Goal: Task Accomplishment & Management: Use online tool/utility

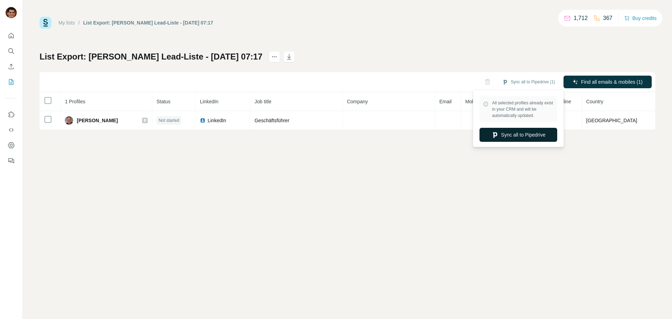
click at [512, 135] on button "Sync all to Pipedrive" at bounding box center [518, 135] width 78 height 14
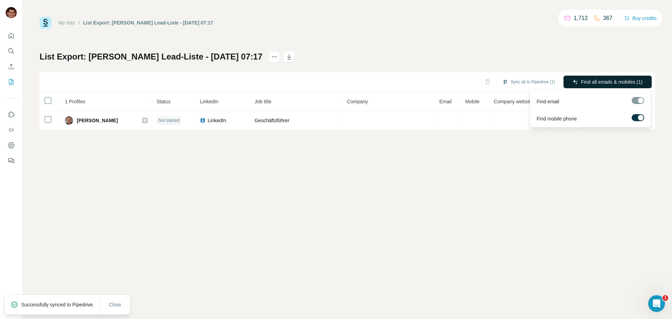
click at [611, 82] on span "Find all emails & mobiles (1)" at bounding box center [612, 81] width 62 height 7
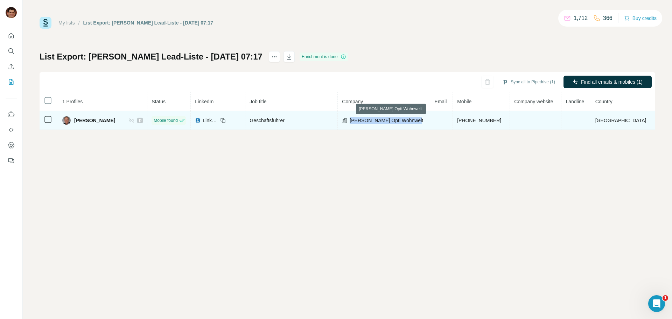
drag, startPoint x: 422, startPoint y: 120, endPoint x: 355, endPoint y: 123, distance: 67.3
click at [355, 123] on div "[PERSON_NAME] Opti Wohnwelt" at bounding box center [384, 120] width 84 height 7
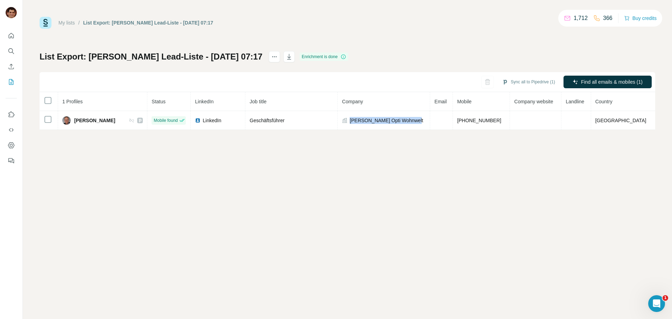
copy span "[PERSON_NAME] Opti Wohnwelt"
click at [420, 159] on div "My lists / List Export: [PERSON_NAME] Lead-Liste - [DATE] 07:17 1,712 366 Buy c…" at bounding box center [347, 159] width 649 height 319
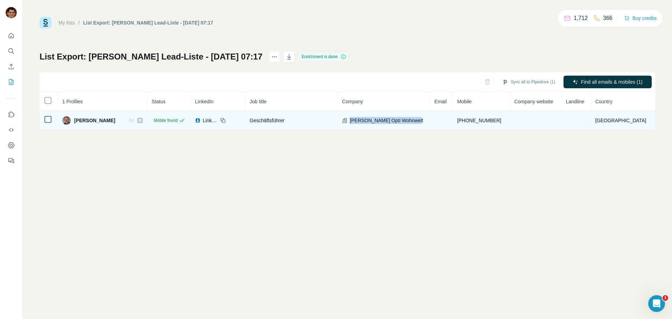
drag, startPoint x: 427, startPoint y: 119, endPoint x: 355, endPoint y: 123, distance: 72.9
click at [355, 123] on div "[PERSON_NAME] Opti Wohnwelt" at bounding box center [384, 120] width 84 height 7
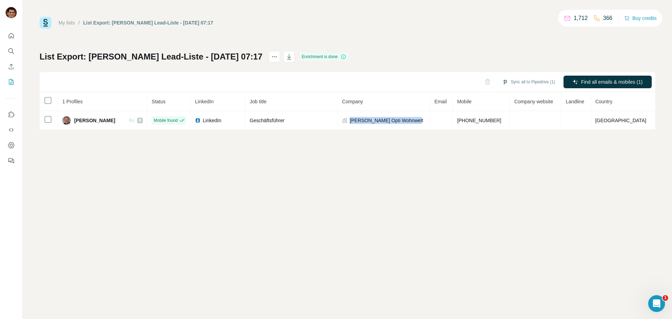
copy span "[PERSON_NAME] Opti Wohnwelt"
click at [418, 136] on div "My lists / List Export: [PERSON_NAME] Lead-Liste - [DATE] 07:17 1,712 366 Buy c…" at bounding box center [347, 159] width 649 height 319
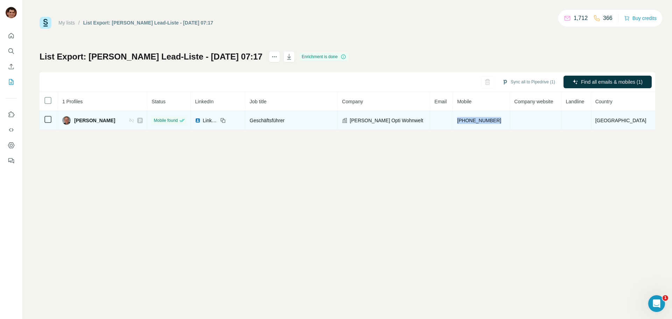
drag, startPoint x: 511, startPoint y: 118, endPoint x: 463, endPoint y: 120, distance: 47.6
click at [463, 120] on td "[PHONE_NUMBER]" at bounding box center [481, 120] width 57 height 19
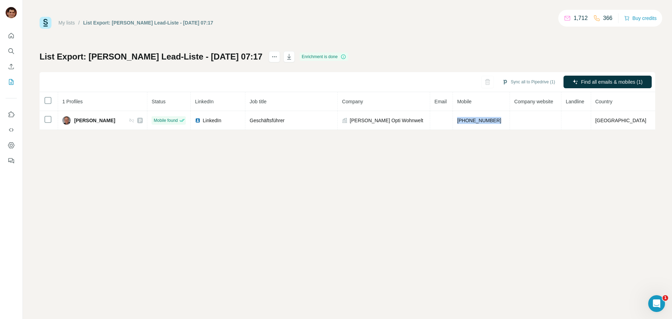
copy span "[PHONE_NUMBER]"
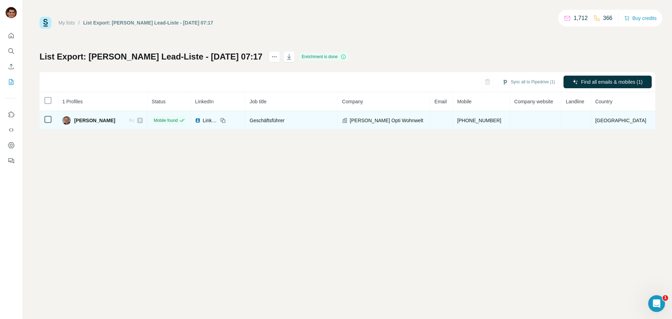
click at [134, 122] on icon at bounding box center [132, 121] width 6 height 6
